Goal: Information Seeking & Learning: Learn about a topic

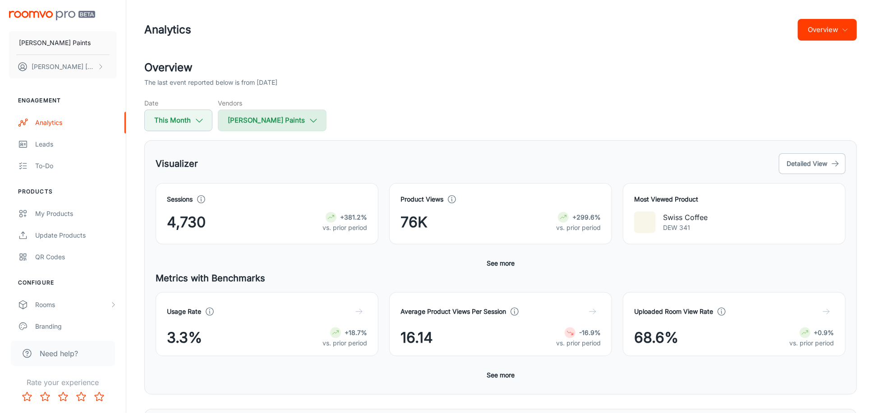
click at [266, 117] on button "[PERSON_NAME] Paints" at bounding box center [272, 121] width 109 height 22
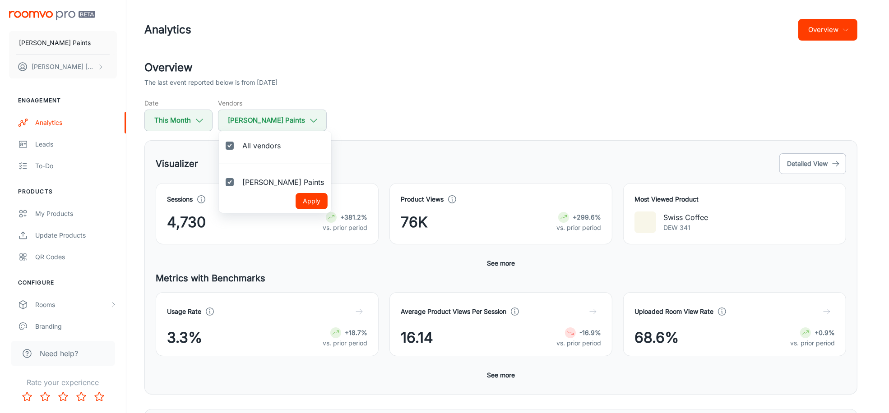
drag, startPoint x: 395, startPoint y: 97, endPoint x: 384, endPoint y: 98, distance: 11.8
click at [397, 97] on div at bounding box center [444, 206] width 889 height 413
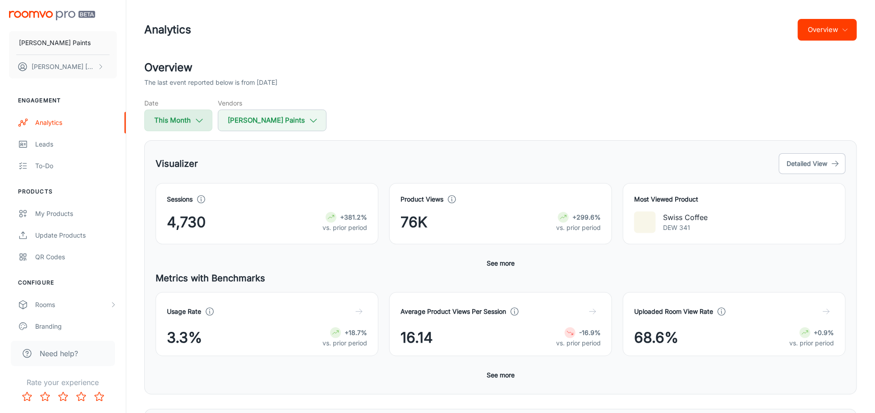
click at [194, 118] on button "This Month" at bounding box center [178, 121] width 68 height 22
select select "8"
select select "2025"
select select "8"
select select "2025"
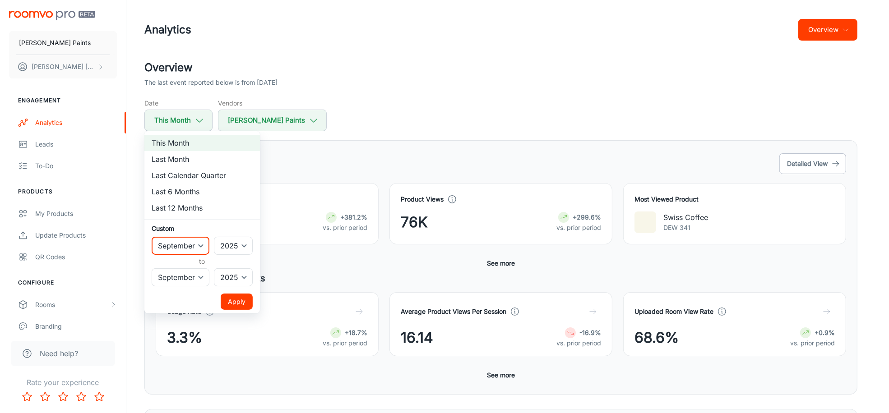
click at [201, 244] on select "January February March April May June July August September October November De…" at bounding box center [181, 246] width 58 height 18
select select "7"
click at [152, 237] on select "January February March April May June July August September October November De…" at bounding box center [181, 246] width 58 height 18
click at [238, 300] on button "Apply" at bounding box center [237, 302] width 32 height 16
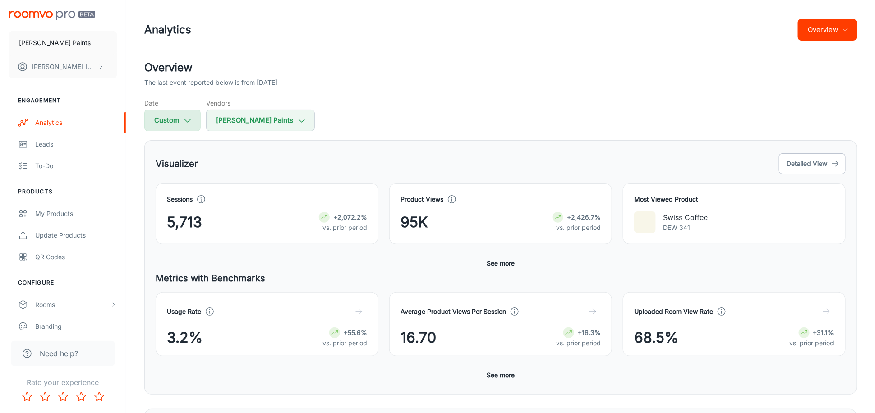
click at [188, 126] on button "Custom" at bounding box center [172, 121] width 56 height 22
select select "7"
select select "2025"
select select "8"
select select "2025"
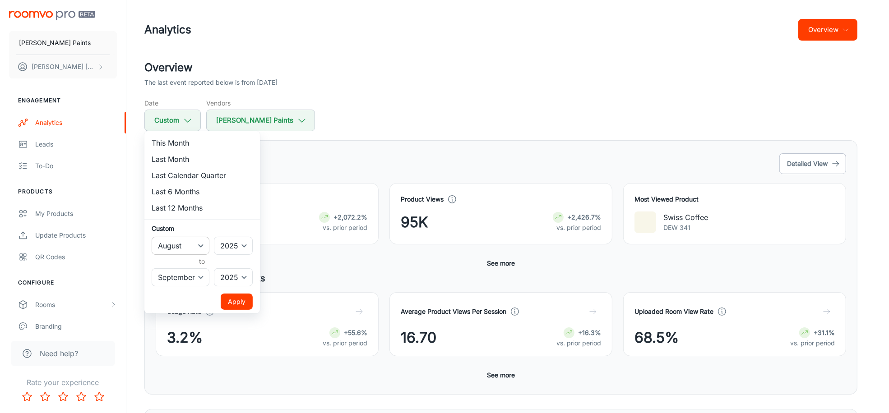
click at [206, 250] on select "January February March April May June July August September October November De…" at bounding box center [181, 246] width 58 height 18
select select "8"
click at [152, 237] on select "January February March April May June July August September October November De…" at bounding box center [181, 246] width 58 height 18
click at [241, 298] on button "Apply" at bounding box center [237, 302] width 32 height 16
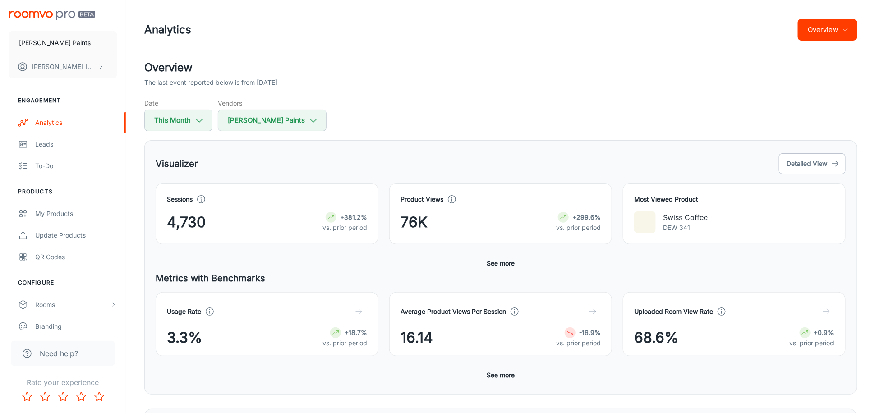
click at [500, 373] on button "See more" at bounding box center [500, 375] width 35 height 16
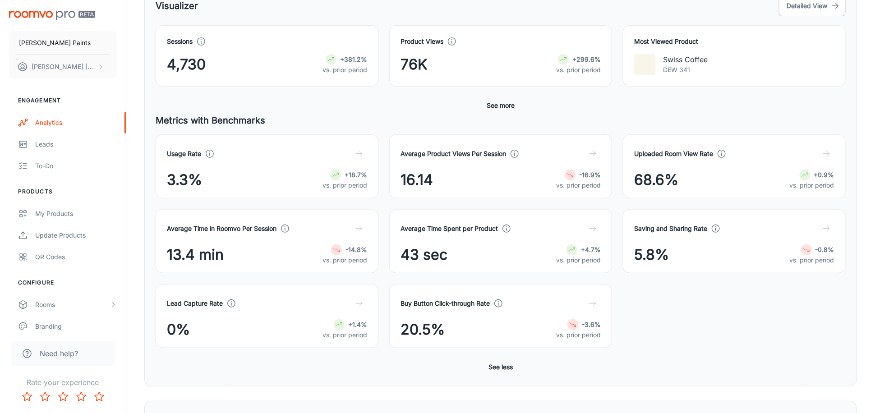
scroll to position [181, 0]
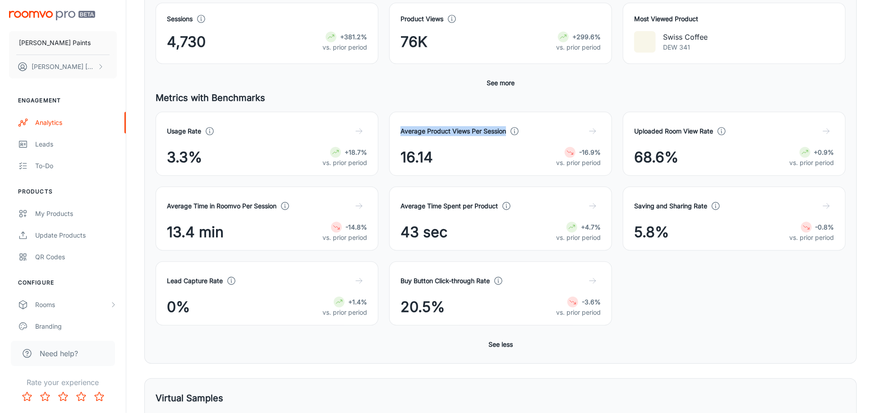
drag, startPoint x: 508, startPoint y: 130, endPoint x: 402, endPoint y: 130, distance: 106.0
click at [402, 130] on h4 "Average Product Views Per Session" at bounding box center [454, 131] width 106 height 10
copy h4 "Average Product Views Per Session"
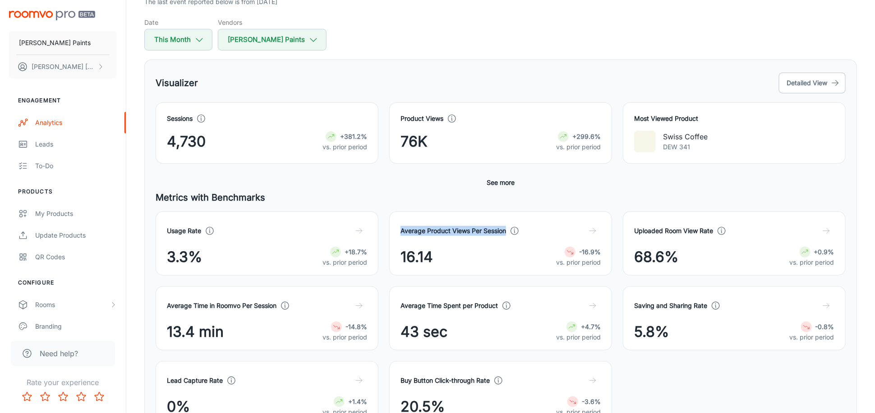
scroll to position [0, 0]
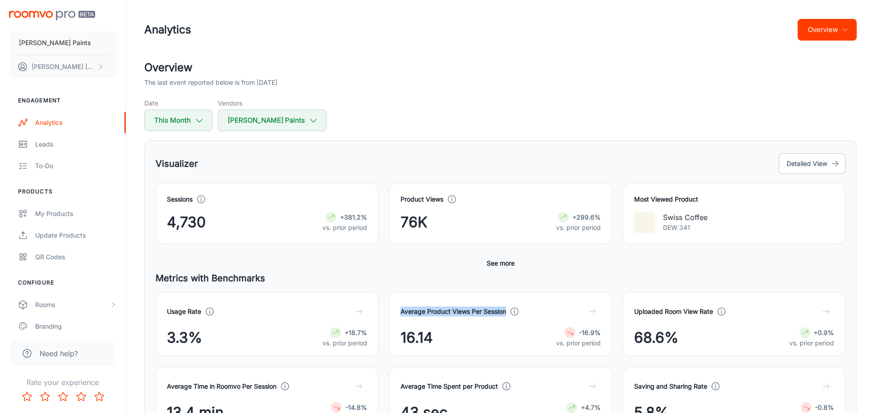
click at [846, 23] on button "Overview" at bounding box center [827, 30] width 59 height 22
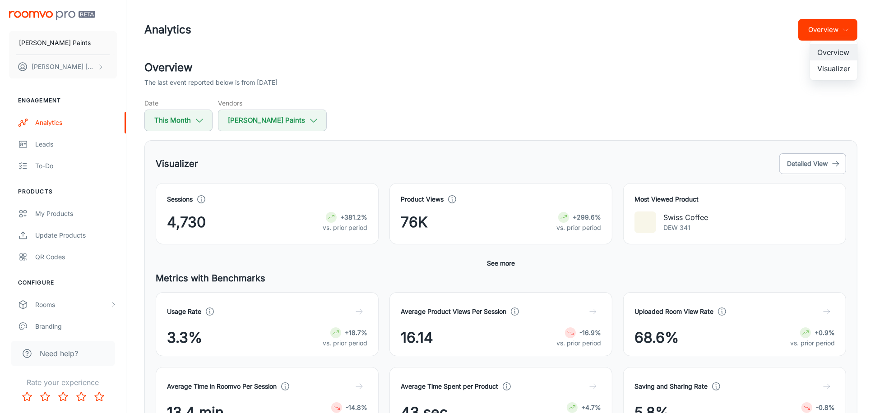
click at [767, 54] on div at bounding box center [444, 206] width 889 height 413
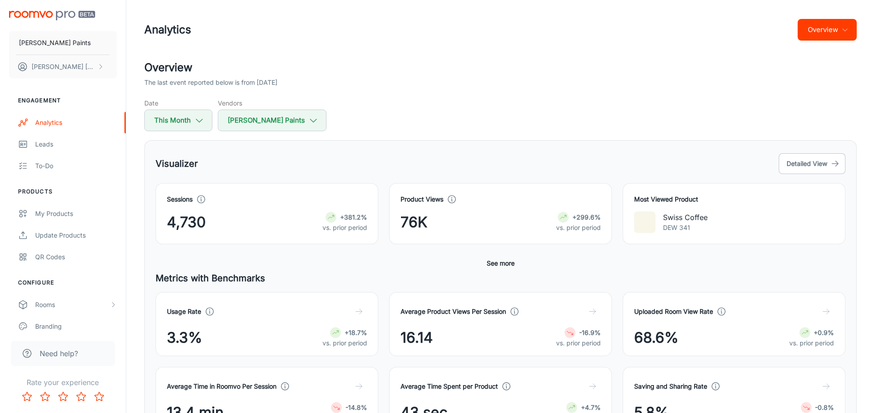
click at [834, 21] on button "Overview" at bounding box center [827, 30] width 59 height 22
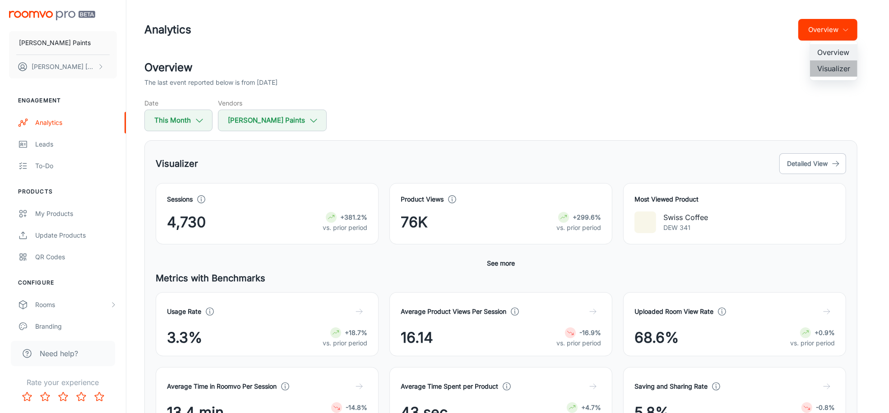
click at [838, 68] on li "Visualizer" at bounding box center [833, 68] width 47 height 16
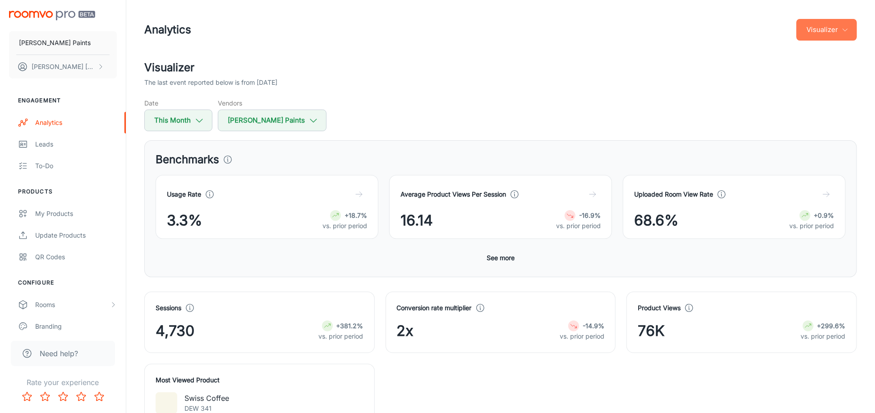
click at [828, 30] on button "Visualizer" at bounding box center [827, 30] width 60 height 22
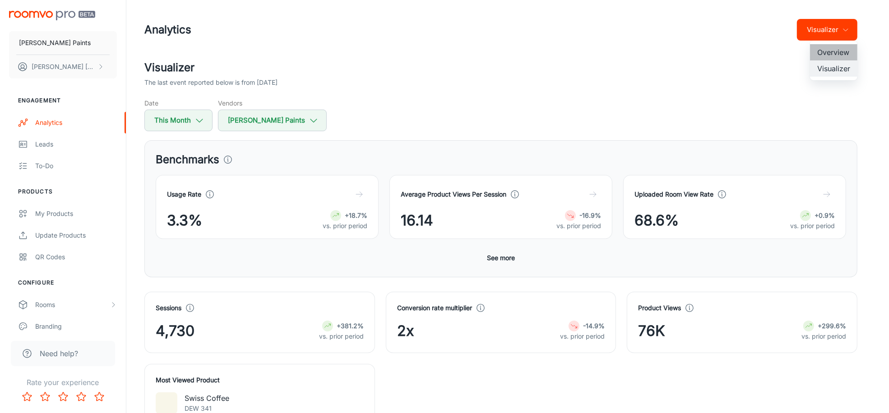
click at [839, 54] on li "Overview" at bounding box center [833, 52] width 47 height 16
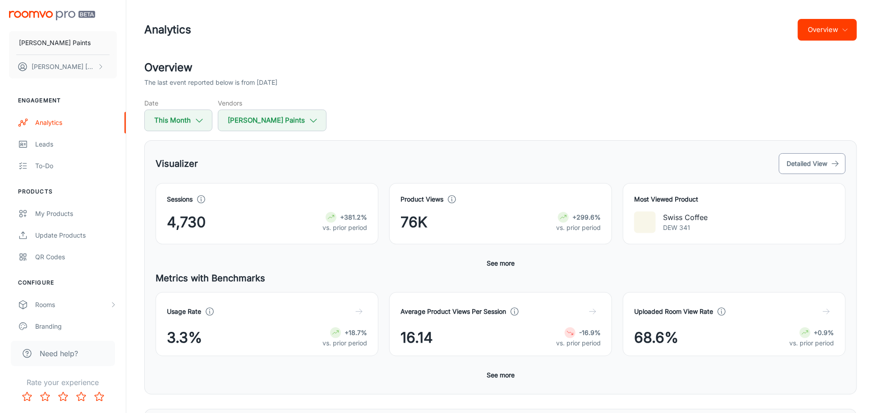
click at [810, 163] on button "Detailed View" at bounding box center [812, 163] width 67 height 21
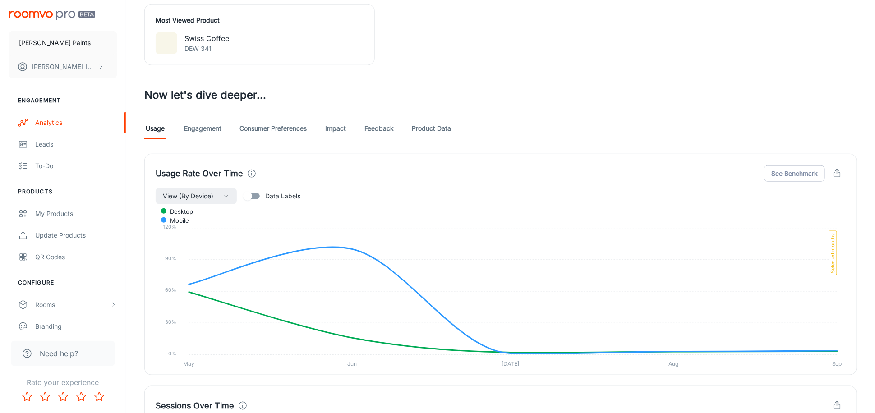
scroll to position [361, 0]
click at [839, 174] on icon "button" at bounding box center [838, 173] width 10 height 10
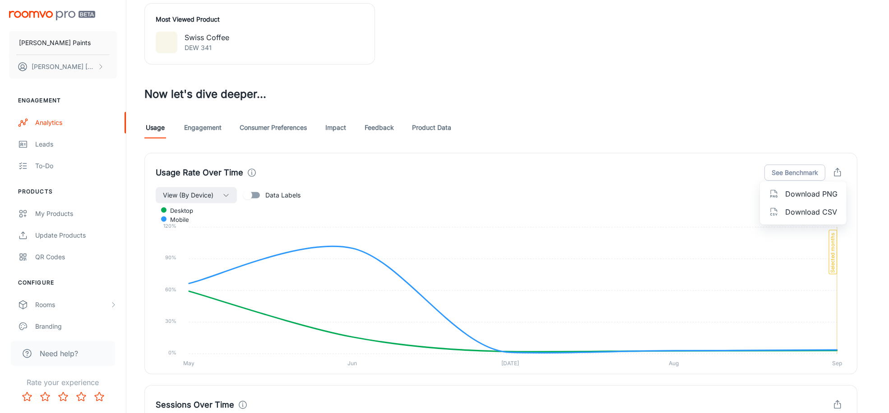
click at [652, 113] on div at bounding box center [444, 206] width 889 height 413
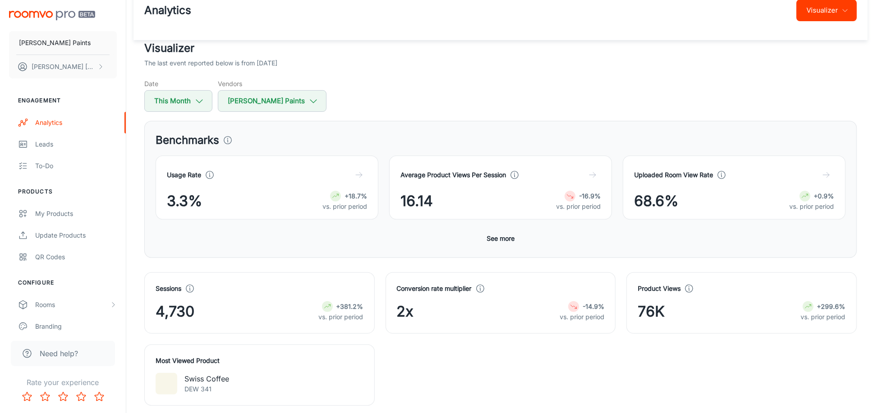
scroll to position [0, 0]
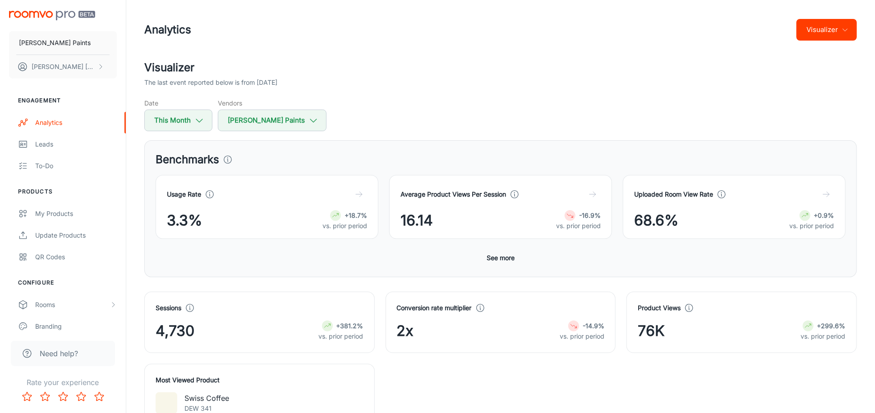
click at [817, 36] on button "Visualizer" at bounding box center [827, 30] width 60 height 22
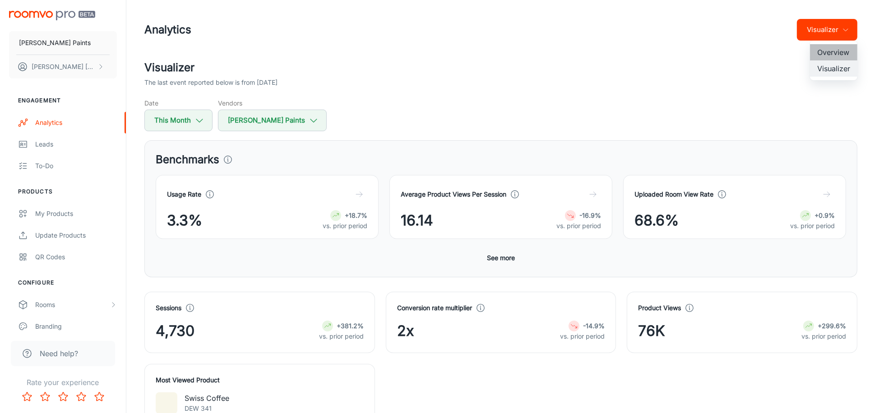
click at [824, 46] on li "Overview" at bounding box center [833, 52] width 47 height 16
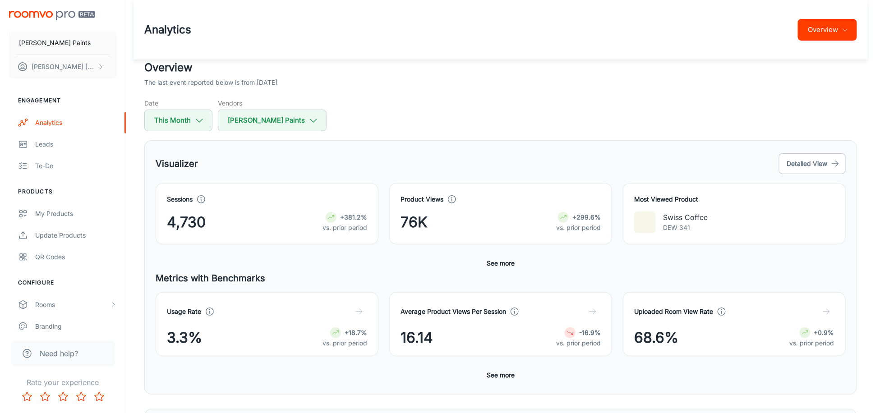
scroll to position [90, 0]
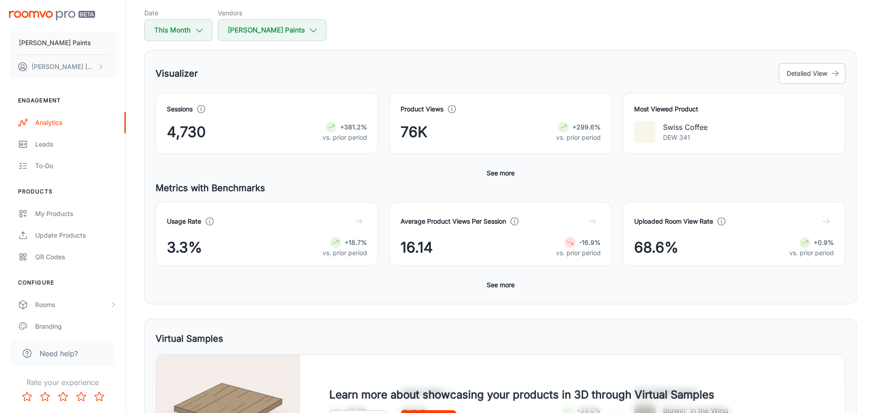
click at [722, 285] on div "Usage Rate 3.3% +18.7% vs. prior period Average Product Views Per Session 16.14…" at bounding box center [501, 247] width 690 height 91
drag, startPoint x: 678, startPoint y: 249, endPoint x: 640, endPoint y: 245, distance: 38.1
click at [640, 245] on div "68.6% +0.9% vs. prior period" at bounding box center [734, 248] width 200 height 22
click at [510, 286] on button "See more" at bounding box center [500, 285] width 35 height 16
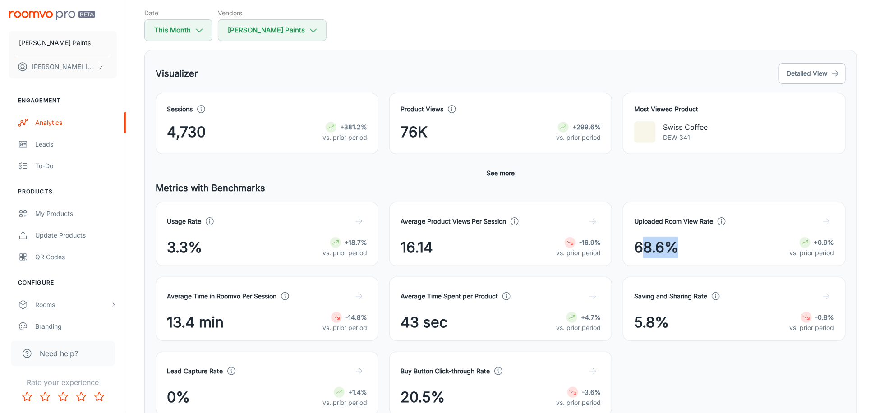
click at [703, 249] on div "68.6% +0.9% vs. prior period" at bounding box center [734, 248] width 200 height 22
drag, startPoint x: 713, startPoint y: 220, endPoint x: 635, endPoint y: 217, distance: 77.2
click at [635, 217] on h4 "Uploaded Room View Rate" at bounding box center [673, 222] width 79 height 10
copy h4 "Uploaded Room View Rat"
drag, startPoint x: 278, startPoint y: 295, endPoint x: 165, endPoint y: 285, distance: 113.7
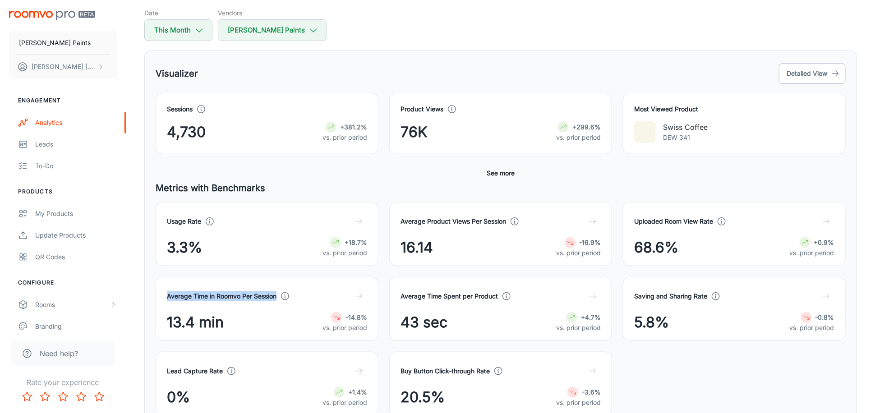
click at [165, 285] on div "Average Time in Roomvo Per Session 13.4 min -14.8% vs. prior period" at bounding box center [267, 309] width 223 height 64
copy h4 "Average Time in Roomvo Per Session"
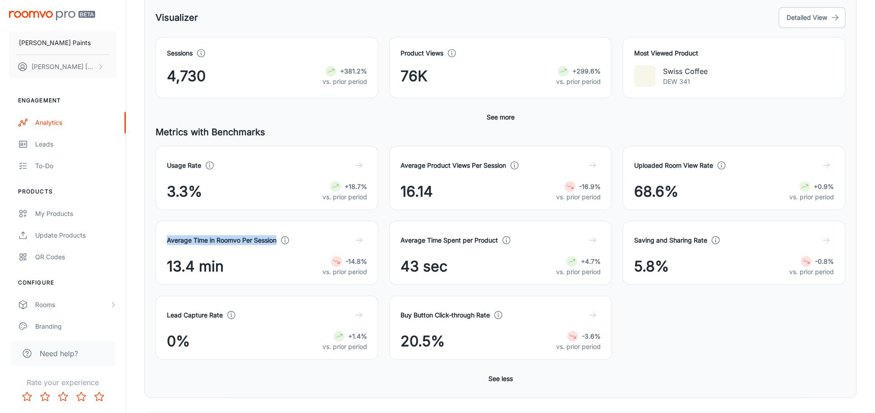
scroll to position [181, 0]
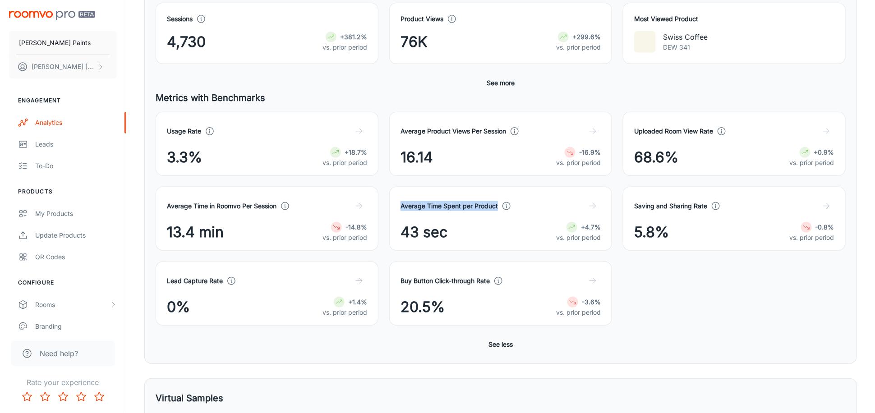
drag, startPoint x: 492, startPoint y: 206, endPoint x: 398, endPoint y: 199, distance: 94.5
click at [398, 199] on div "Average Time Spent per Product 43 sec +4.7% vs. prior period" at bounding box center [500, 219] width 223 height 64
copy h4 "Average Time Spent per Product"
drag, startPoint x: 708, startPoint y: 205, endPoint x: 635, endPoint y: 199, distance: 73.3
click at [635, 199] on div "Saving and Sharing Rate" at bounding box center [734, 206] width 200 height 16
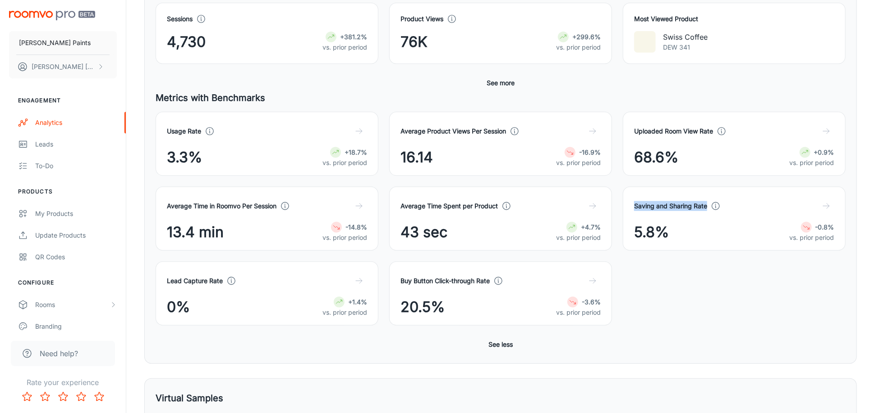
copy h4 "Saving and Sharing Rate"
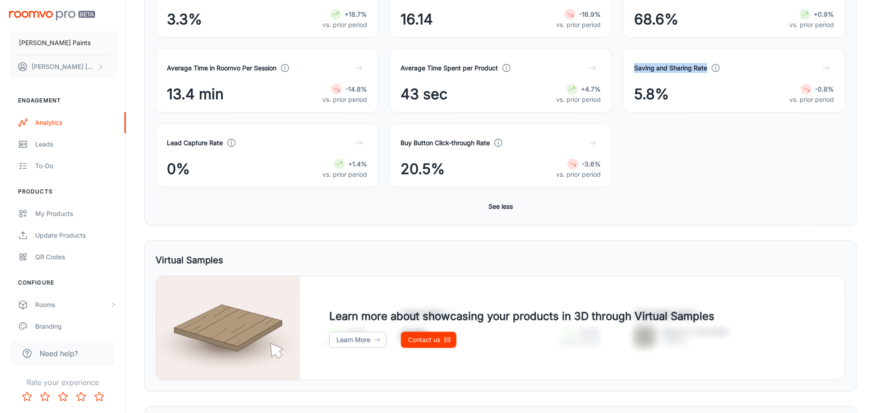
scroll to position [0, 0]
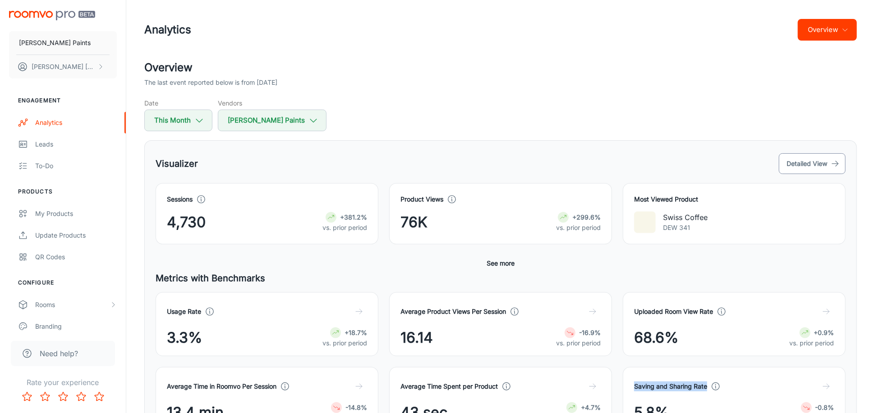
click at [813, 167] on button "Detailed View" at bounding box center [812, 163] width 67 height 21
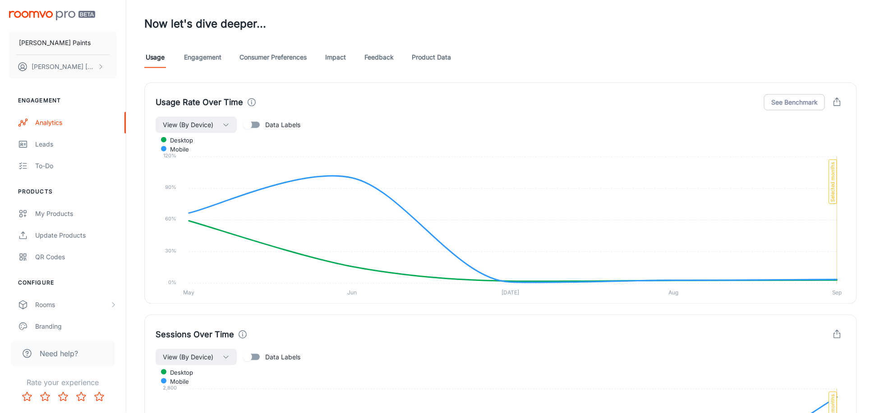
scroll to position [451, 0]
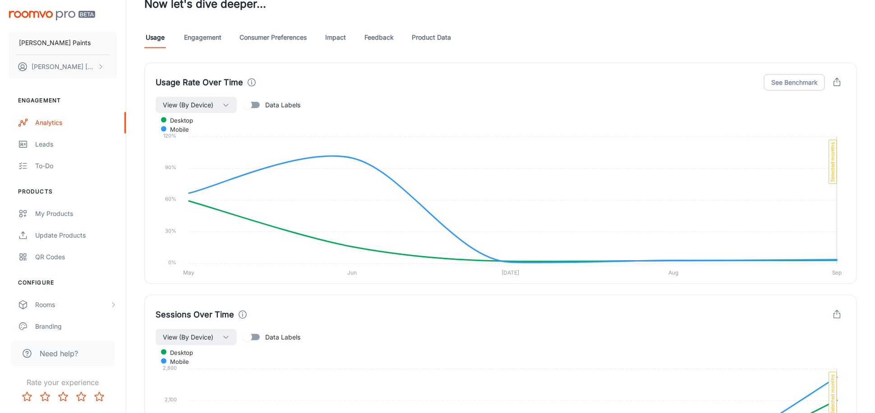
click at [276, 110] on label "Data Labels" at bounding box center [269, 105] width 61 height 17
click at [273, 110] on input "Data Labels" at bounding box center [247, 105] width 51 height 17
checkbox input "true"
click at [202, 36] on link "Engagement" at bounding box center [202, 38] width 37 height 22
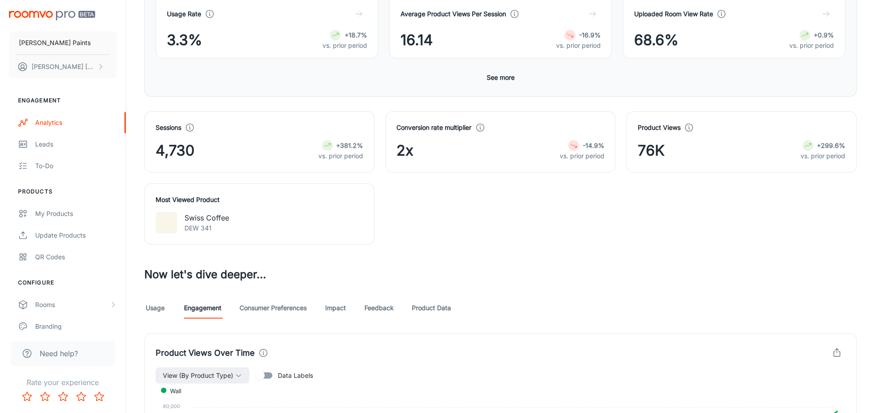
scroll to position [361, 0]
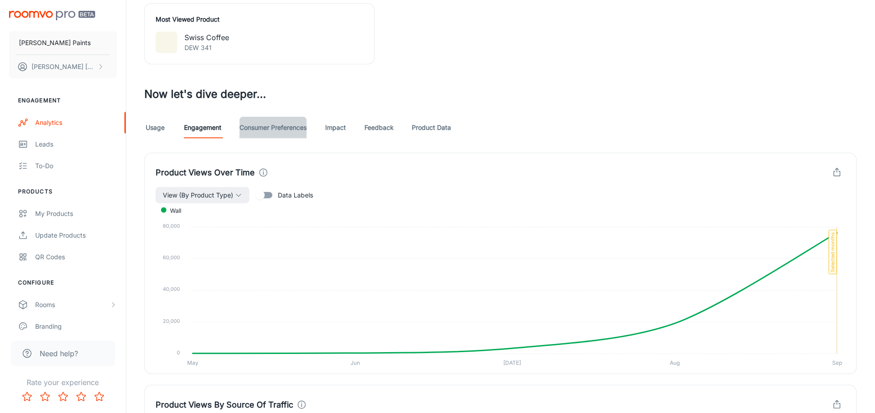
click at [296, 128] on link "Consumer Preferences" at bounding box center [273, 128] width 67 height 22
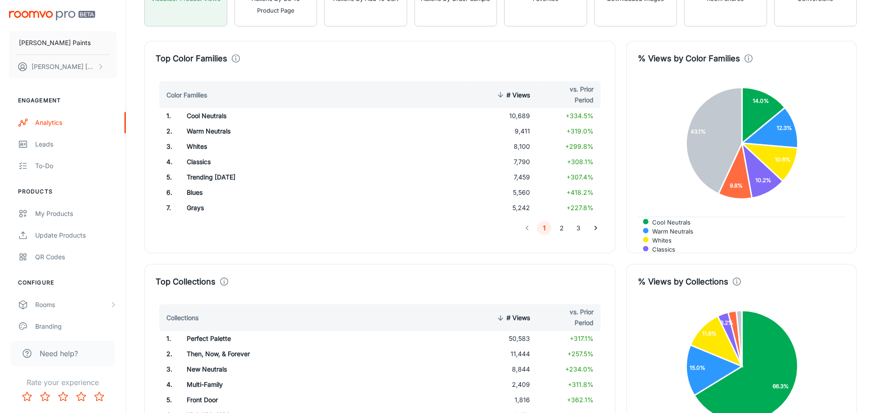
scroll to position [489, 0]
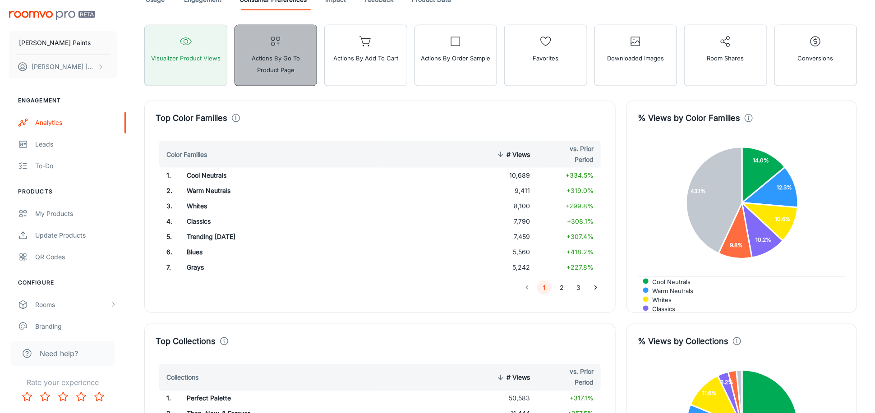
click at [284, 68] on span "Actions by Go To Product Page" at bounding box center [276, 63] width 71 height 23
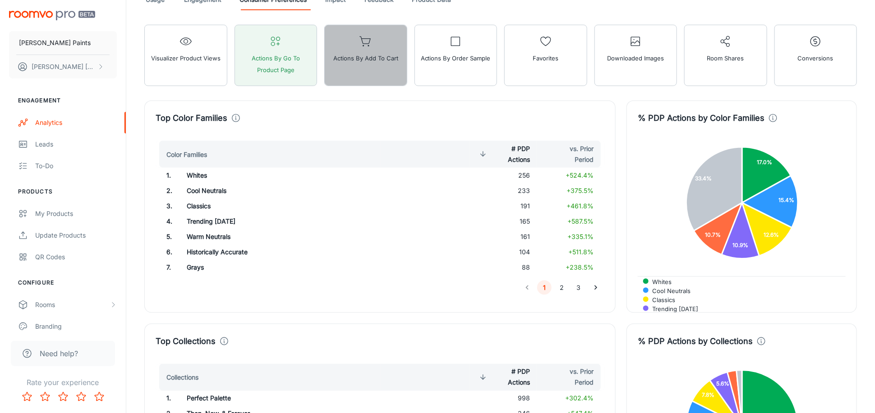
drag, startPoint x: 357, startPoint y: 77, endPoint x: 375, endPoint y: 88, distance: 20.9
click at [356, 77] on button "Actions by Add to Cart" at bounding box center [365, 55] width 83 height 61
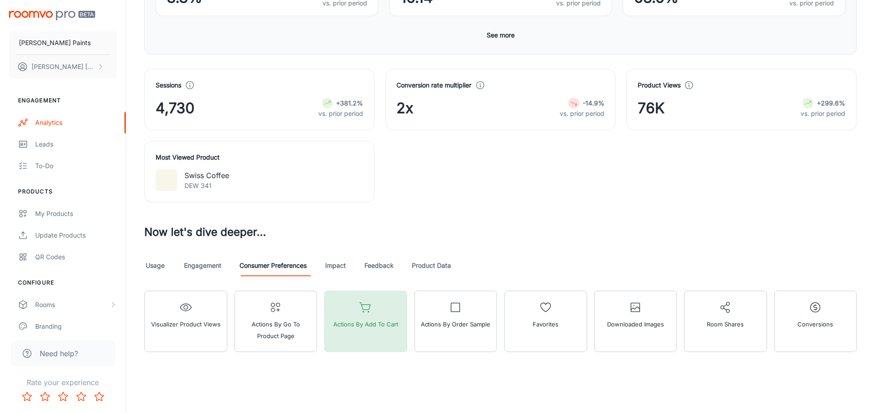
click at [375, 319] on span "Actions by Add to Cart" at bounding box center [365, 325] width 65 height 12
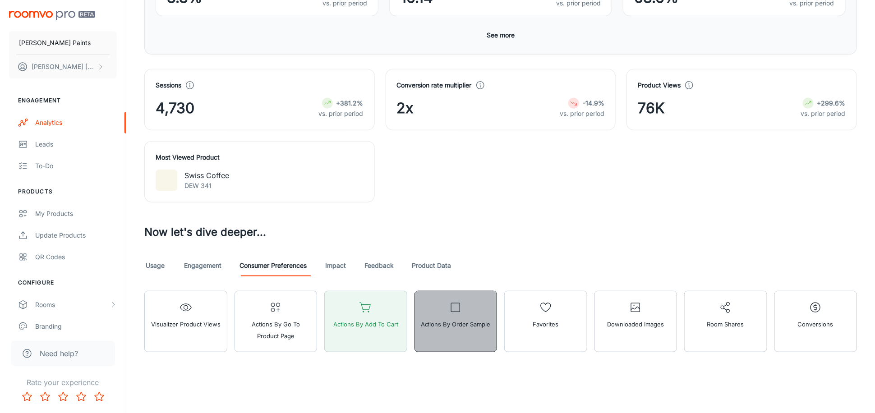
click at [462, 320] on span "Actions by Order Sample" at bounding box center [456, 325] width 70 height 12
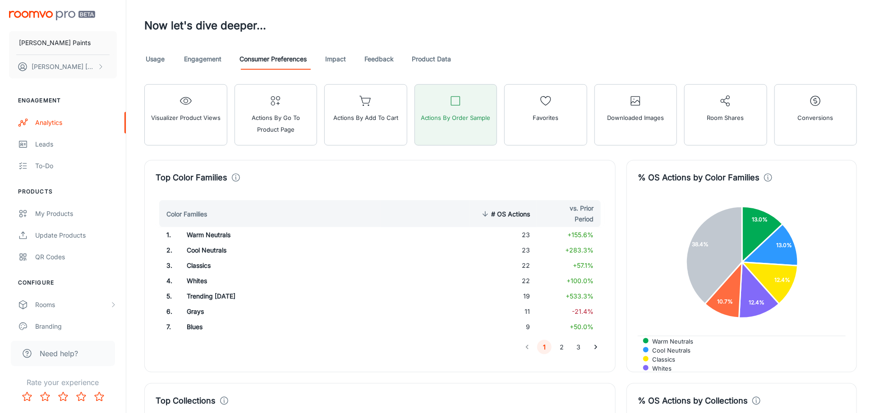
scroll to position [399, 0]
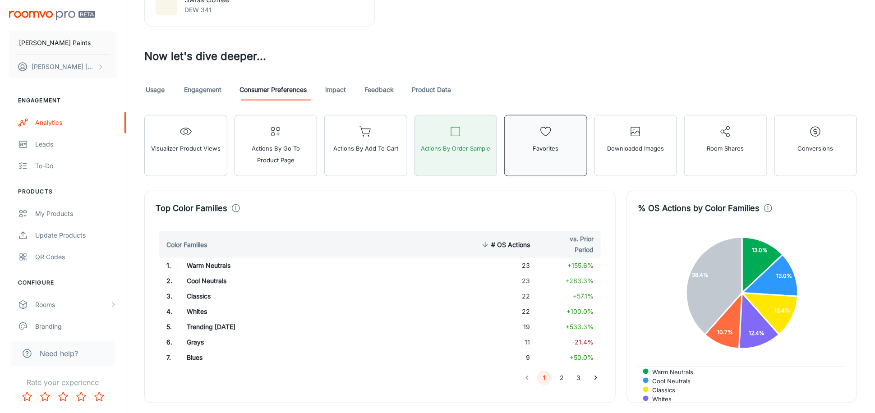
click at [537, 156] on button "Favorites" at bounding box center [546, 145] width 83 height 61
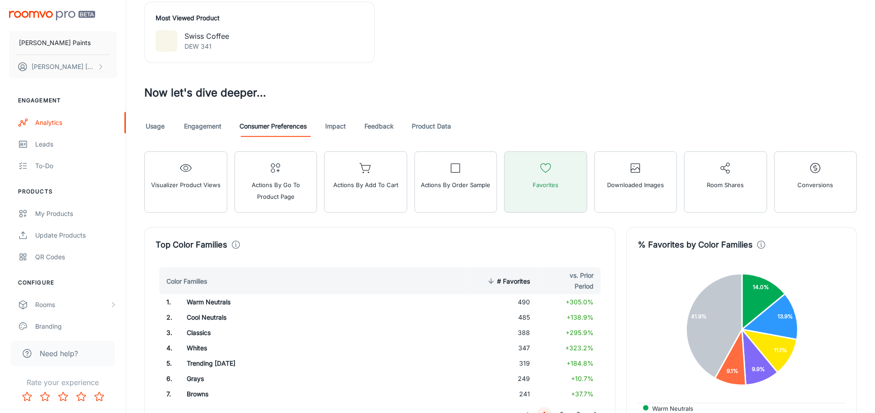
scroll to position [309, 0]
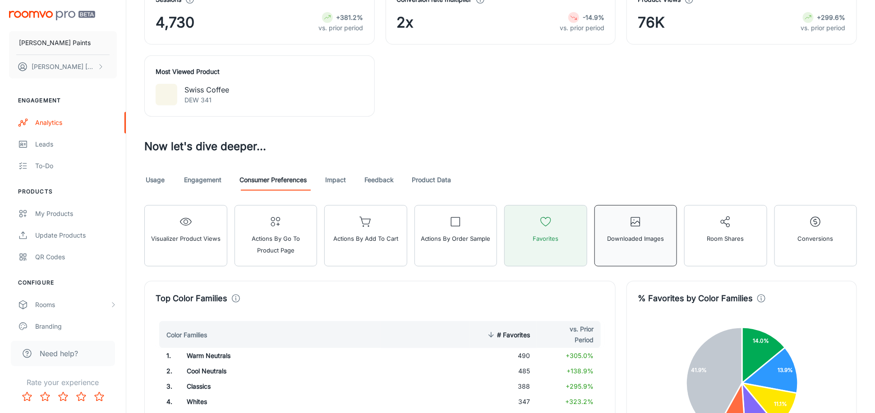
click at [626, 245] on button "Downloaded Images" at bounding box center [636, 235] width 83 height 61
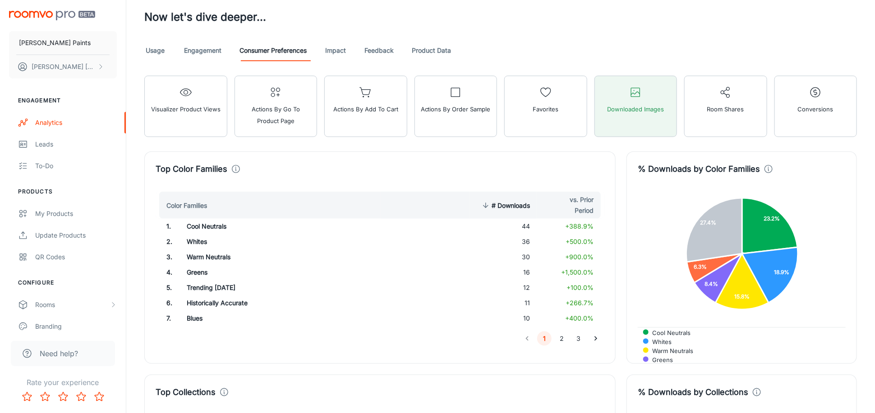
scroll to position [399, 0]
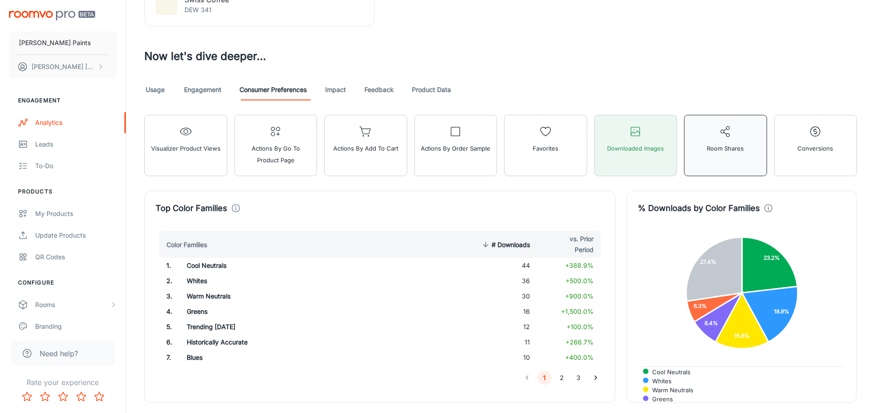
click at [724, 146] on span "Room Shares" at bounding box center [726, 149] width 37 height 12
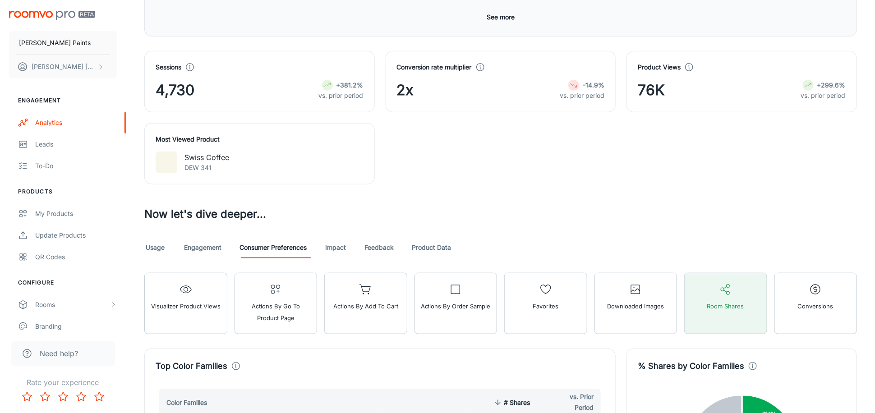
scroll to position [309, 0]
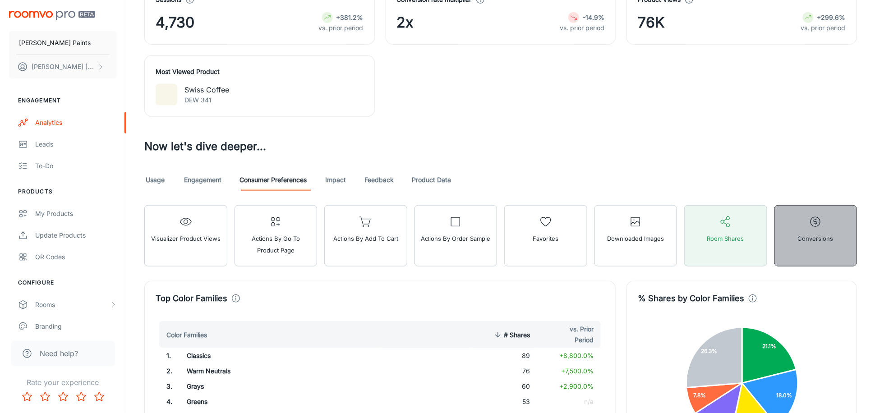
click at [834, 238] on button "Conversions" at bounding box center [816, 235] width 83 height 61
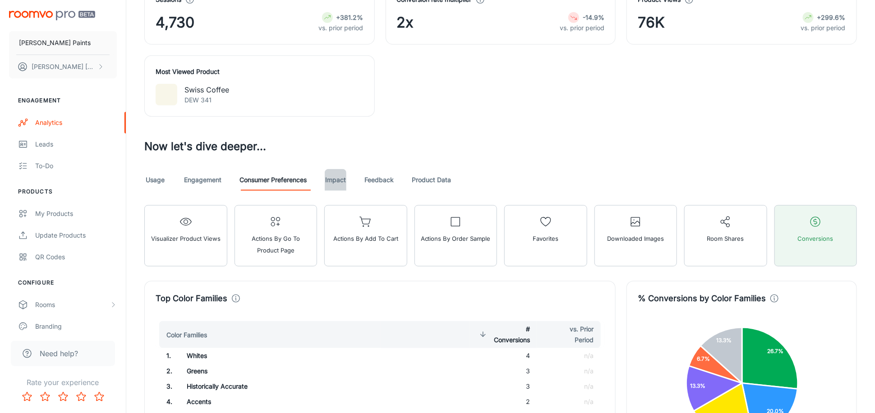
click at [334, 173] on link "Impact" at bounding box center [336, 180] width 22 height 22
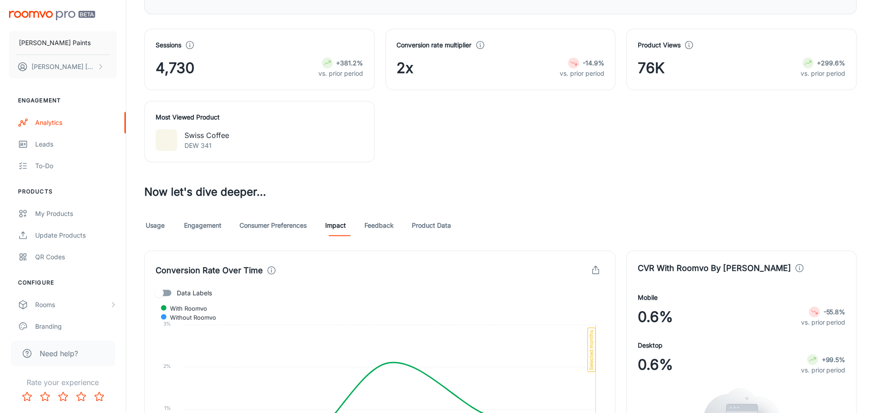
scroll to position [278, 0]
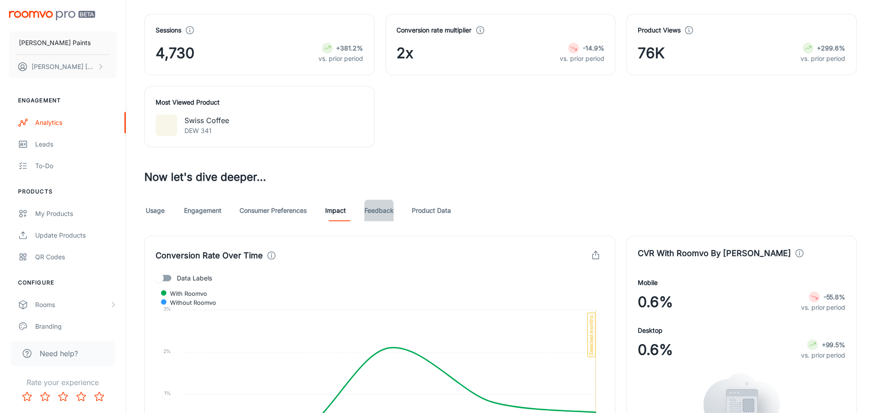
click at [388, 209] on link "Feedback" at bounding box center [379, 211] width 29 height 22
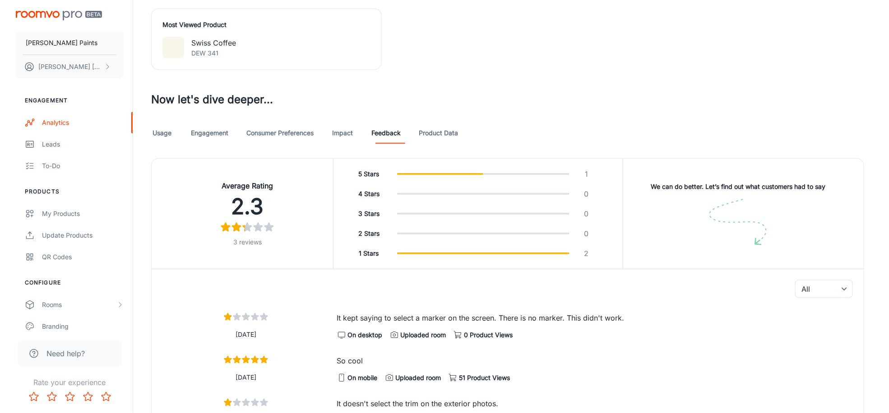
scroll to position [446, 0]
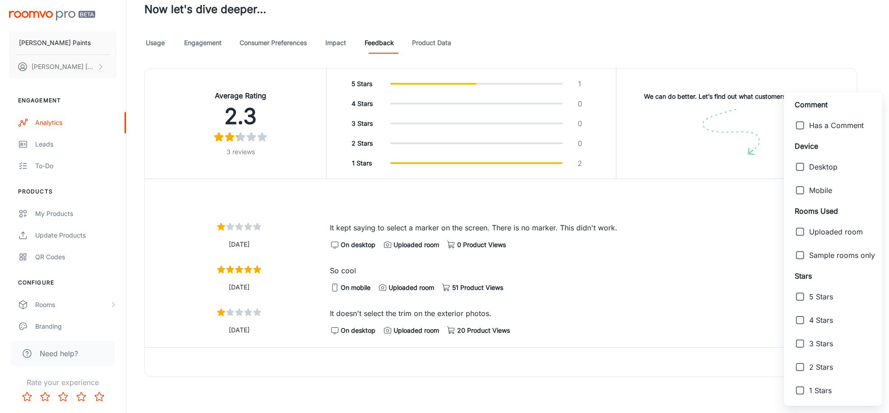
click at [804, 255] on input "checkbox" at bounding box center [800, 255] width 18 height 18
checkbox input "true"
type input "4"
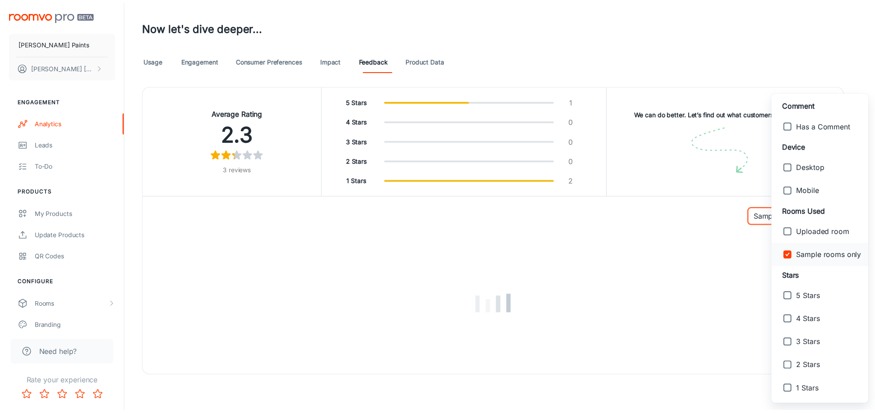
scroll to position [428, 0]
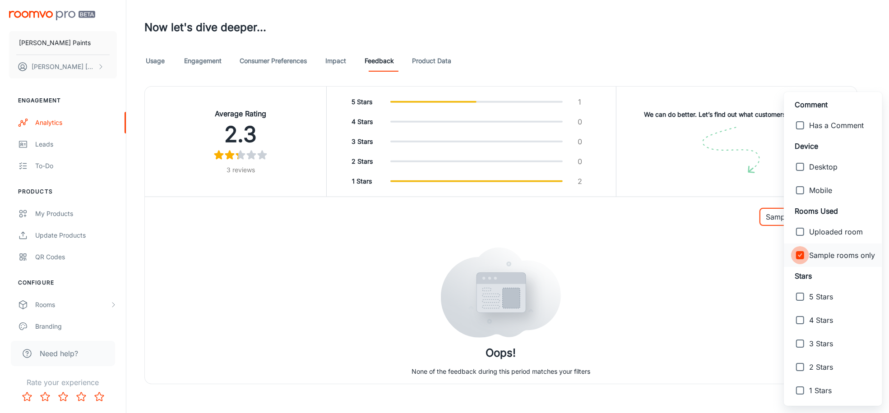
click at [800, 255] on input "checkbox" at bounding box center [800, 255] width 18 height 18
checkbox input "false"
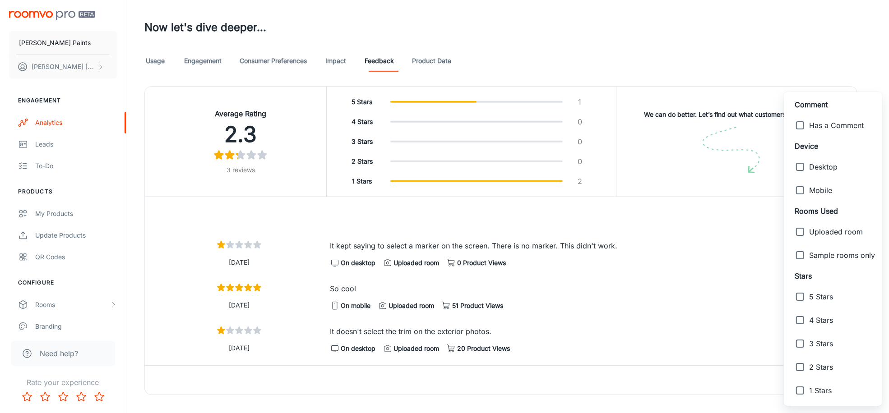
click at [710, 287] on div at bounding box center [444, 206] width 889 height 413
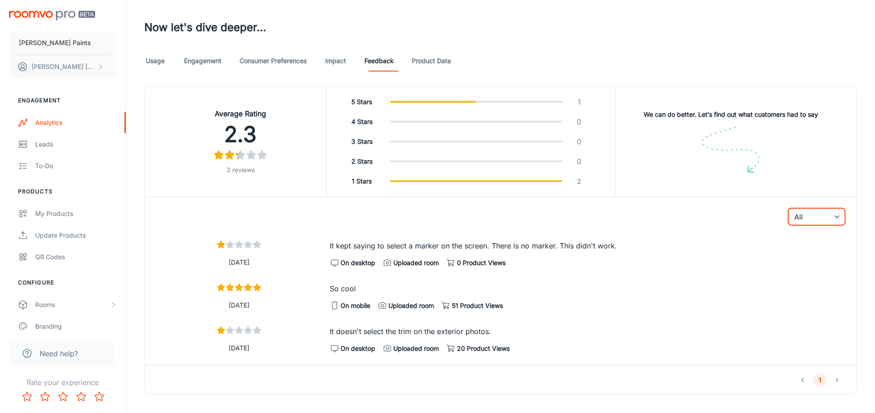
click at [441, 61] on link "Product Data" at bounding box center [431, 61] width 39 height 22
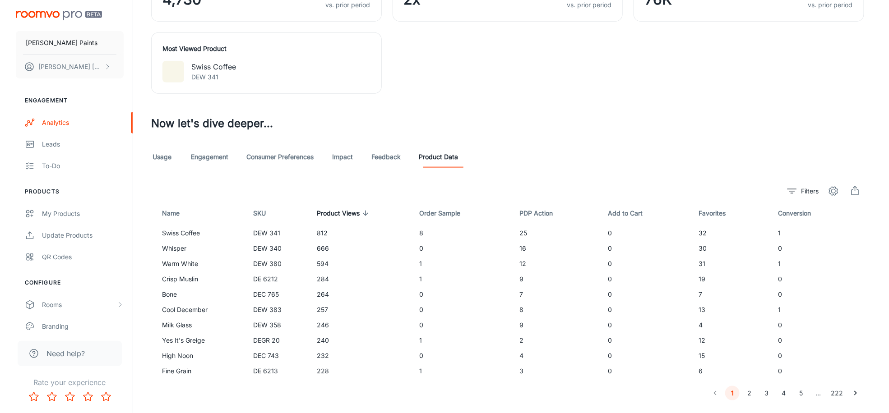
scroll to position [354, 0]
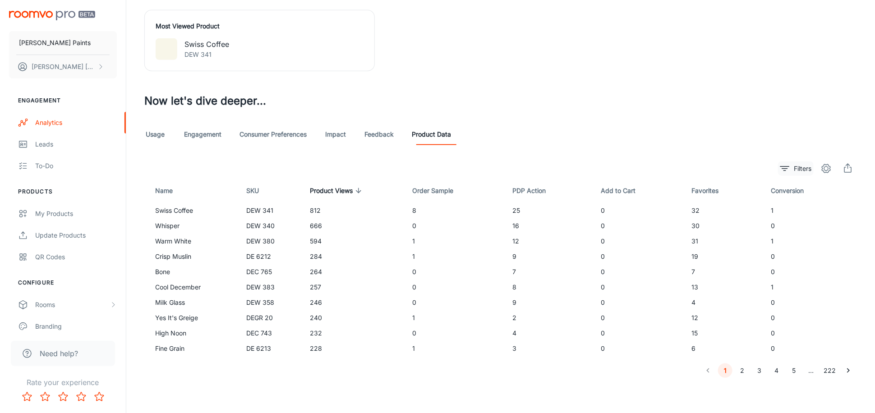
click at [806, 166] on p "Filters" at bounding box center [803, 169] width 18 height 10
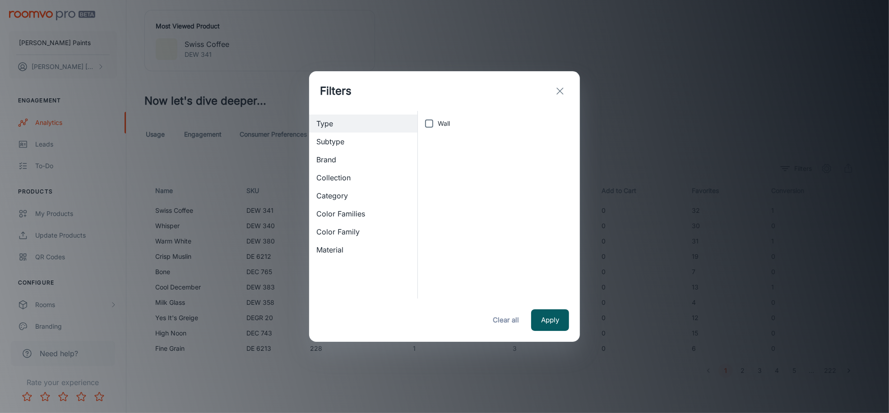
click at [561, 86] on icon "exit" at bounding box center [560, 91] width 11 height 11
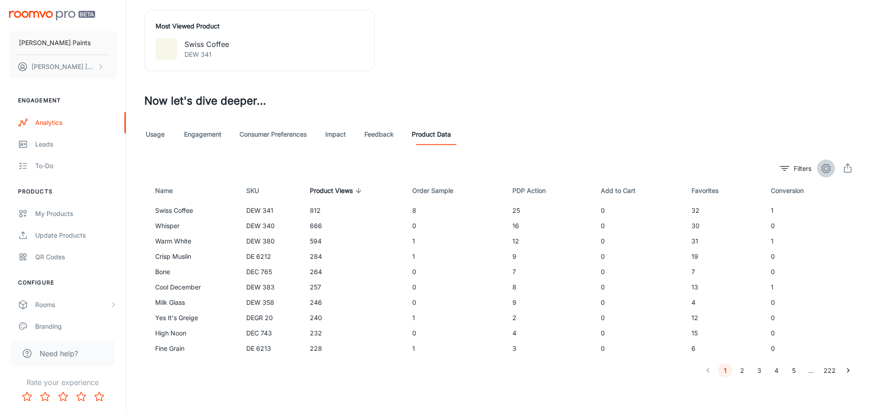
click at [824, 167] on icon "settings" at bounding box center [826, 168] width 11 height 11
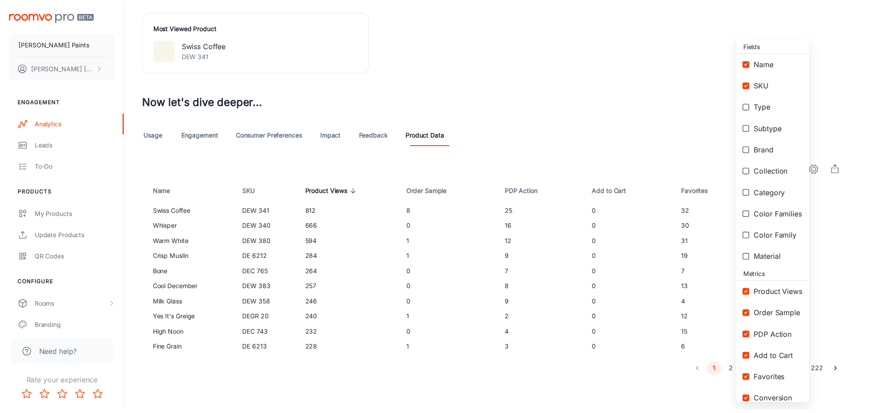
scroll to position [0, 0]
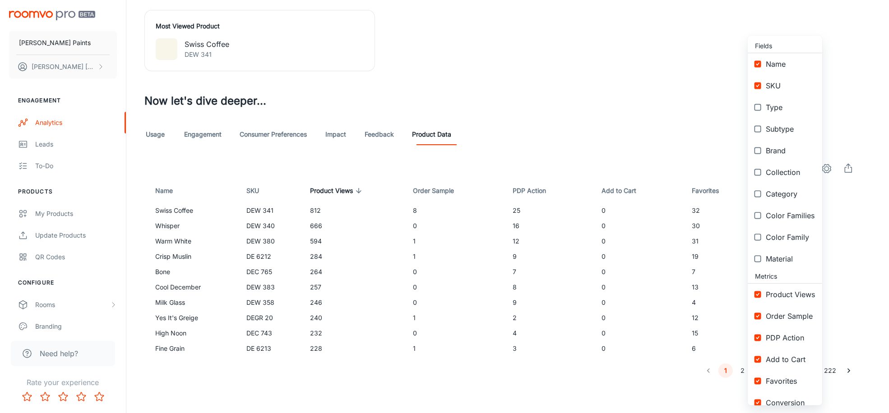
click at [690, 105] on div at bounding box center [444, 206] width 889 height 413
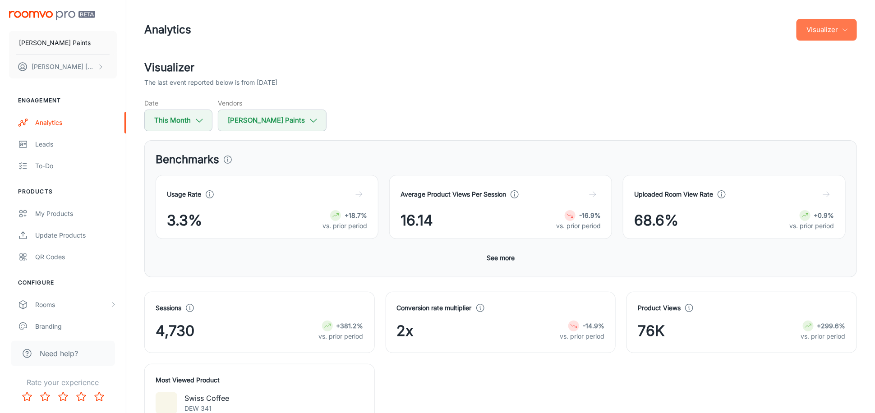
click at [811, 37] on button "Visualizer" at bounding box center [827, 30] width 60 height 22
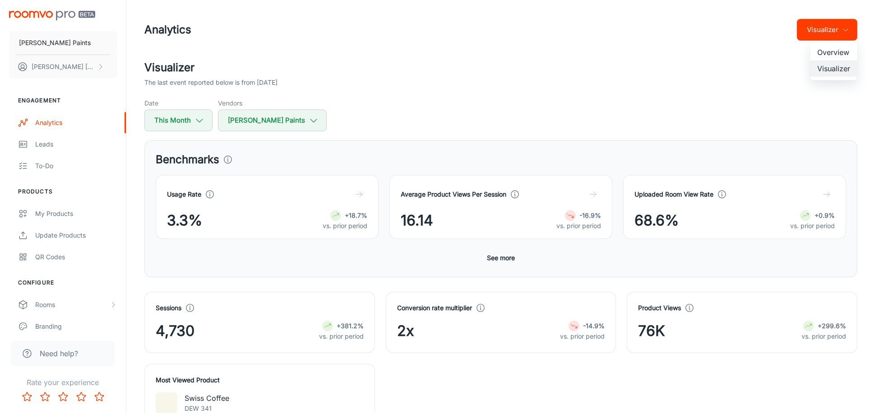
click at [828, 52] on li "Overview" at bounding box center [833, 52] width 47 height 16
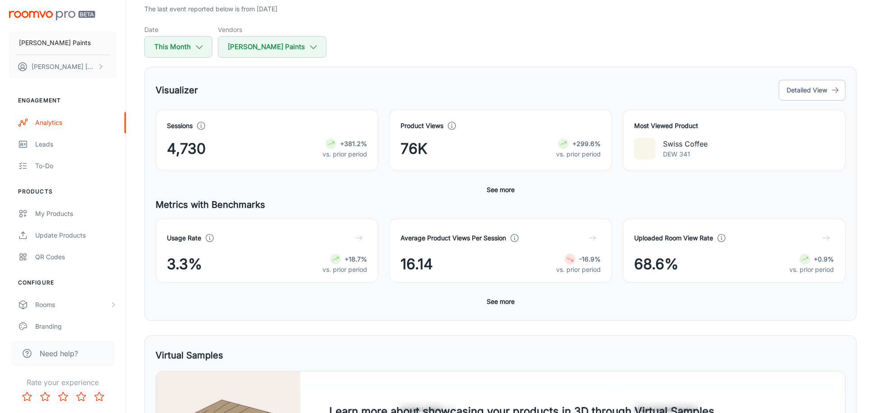
scroll to position [90, 0]
